Goal: Transaction & Acquisition: Purchase product/service

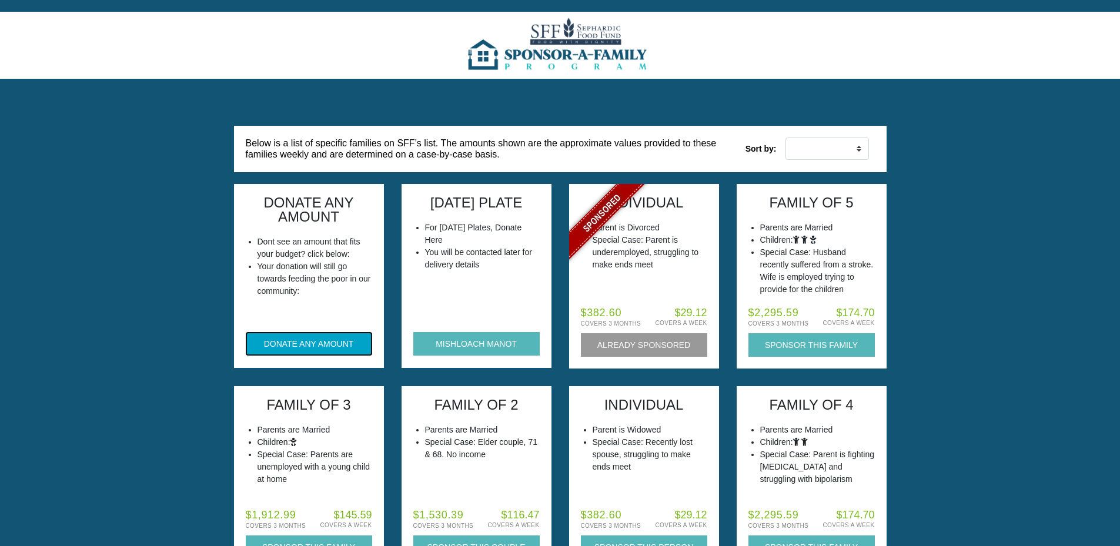
click at [277, 351] on button "DONATE ANY AMOUNT" at bounding box center [309, 344] width 126 height 24
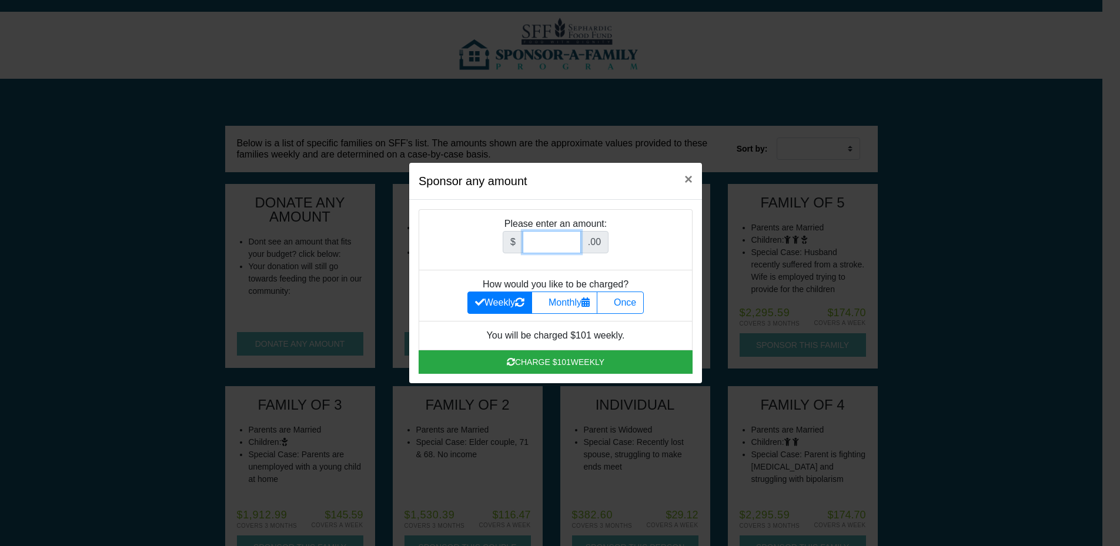
click at [550, 242] on input "Amount (to the nearest dollar)" at bounding box center [552, 242] width 58 height 22
type input "252"
click at [614, 299] on icon at bounding box center [608, 301] width 9 height 9
click at [612, 299] on input "Once" at bounding box center [608, 300] width 8 height 8
radio input "true"
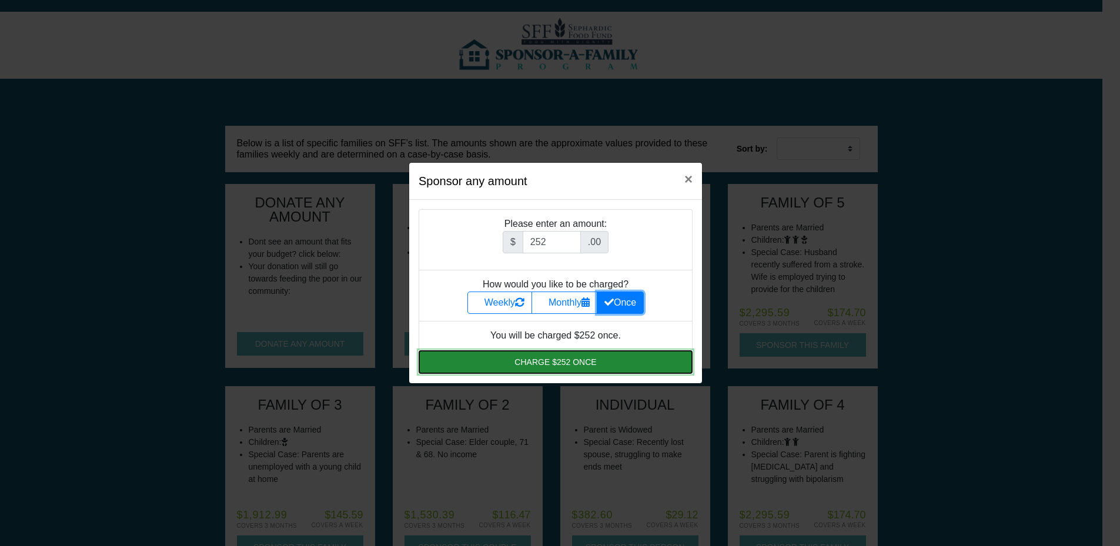
click at [570, 361] on button "Charge $252 once" at bounding box center [556, 362] width 274 height 24
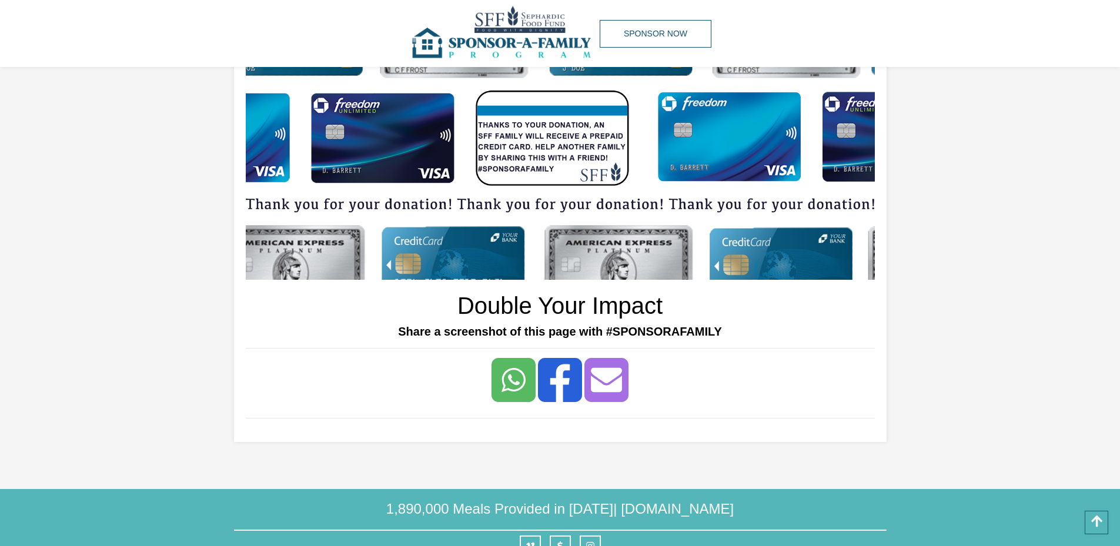
scroll to position [28, 0]
